Goal: Use online tool/utility: Utilize a website feature to perform a specific function

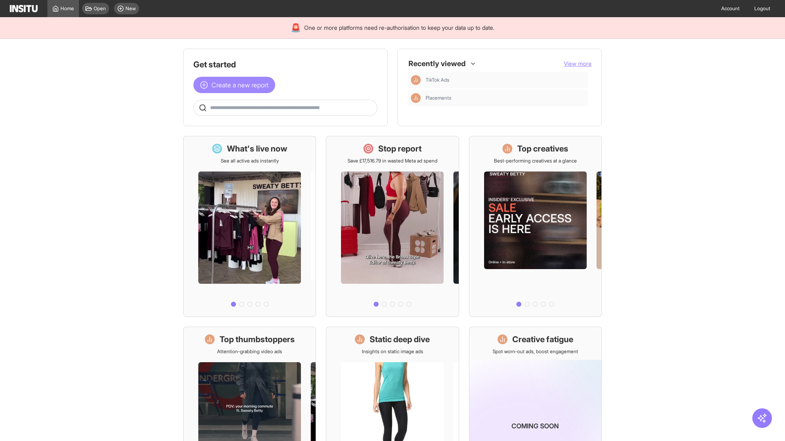
click at [236, 85] on span "Create a new report" at bounding box center [239, 85] width 57 height 10
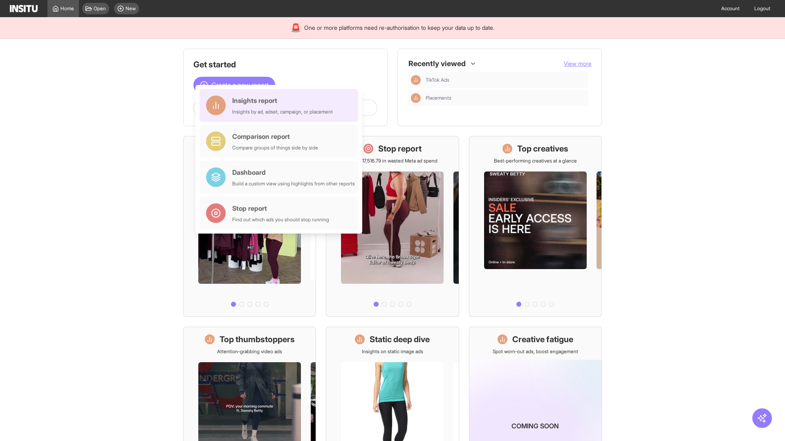
click at [281, 105] on div "Insights report Insights by ad, adset, campaign, or placement" at bounding box center [282, 106] width 101 height 20
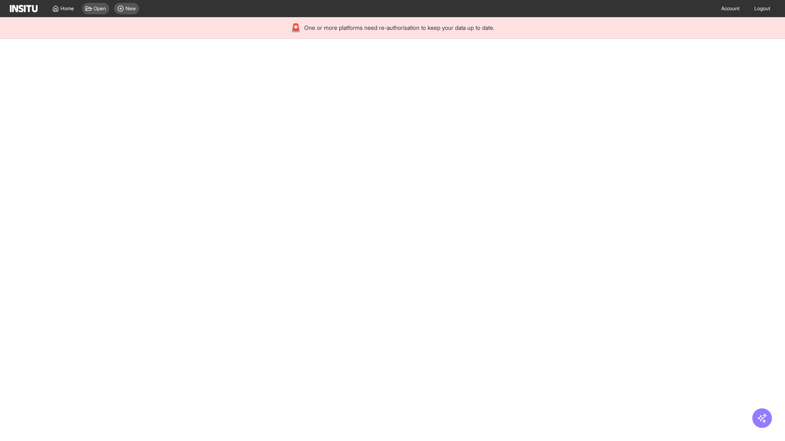
select select "**"
